Goal: Navigation & Orientation: Go to known website

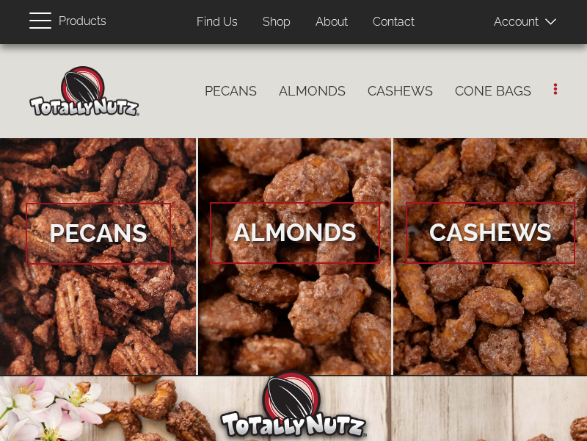
scroll to position [138, 0]
